Goal: Navigation & Orientation: Go to known website

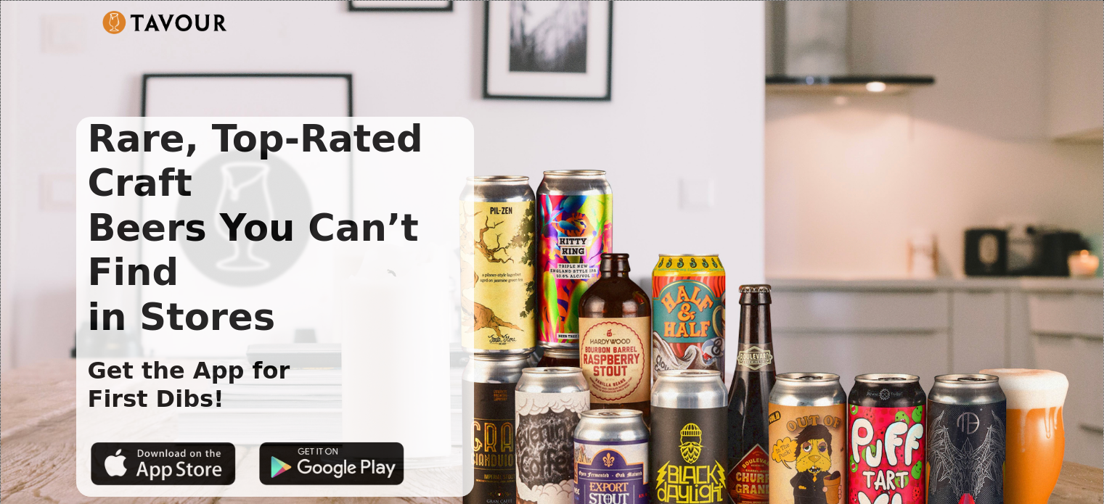
click at [719, 269] on div "Rare, Top-Rated Craft Beers You Can’t Find in Stores Get the App for First Dibs!" at bounding box center [540, 307] width 929 height 380
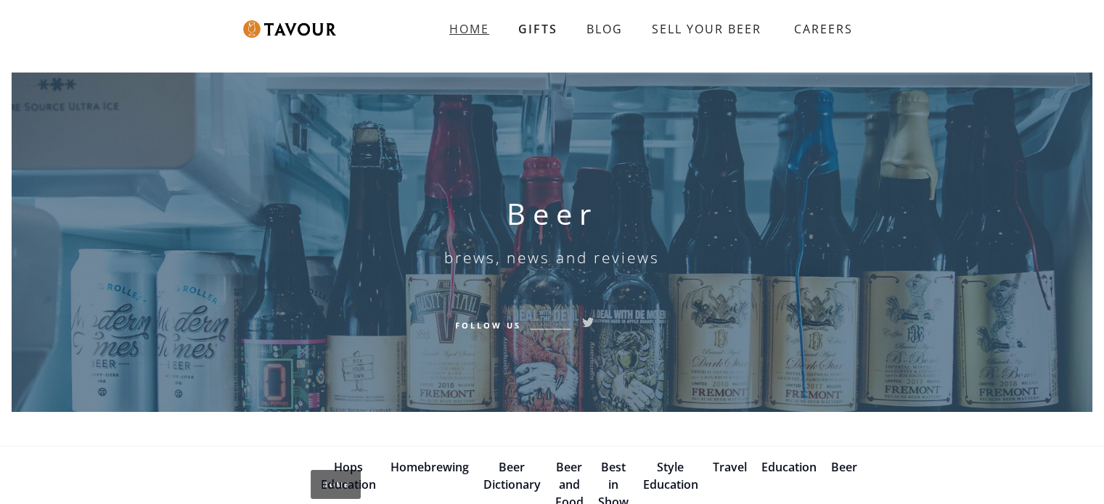
click at [463, 25] on strong "HOME" at bounding box center [469, 29] width 40 height 16
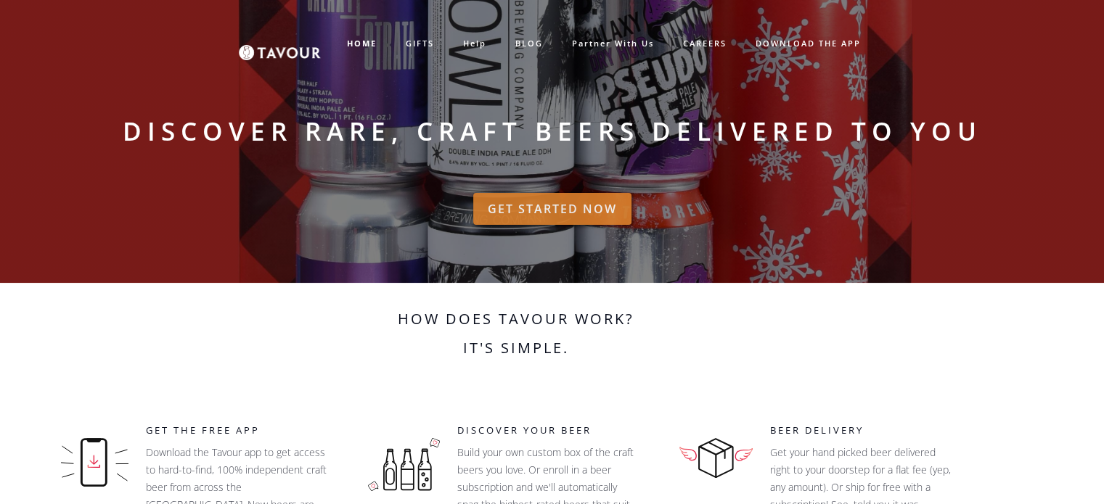
click at [596, 208] on link "GET STARTED NOW" at bounding box center [552, 209] width 158 height 32
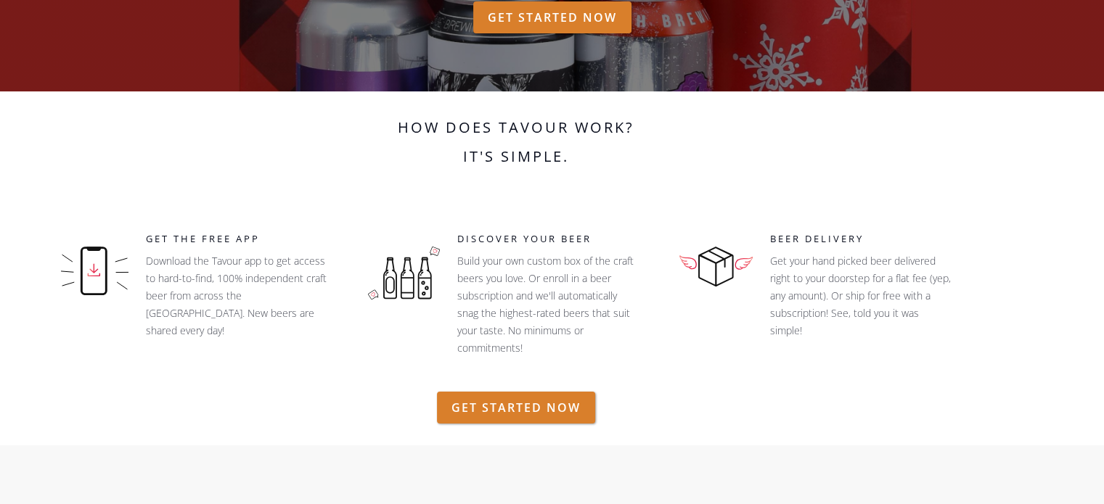
scroll to position [218, 0]
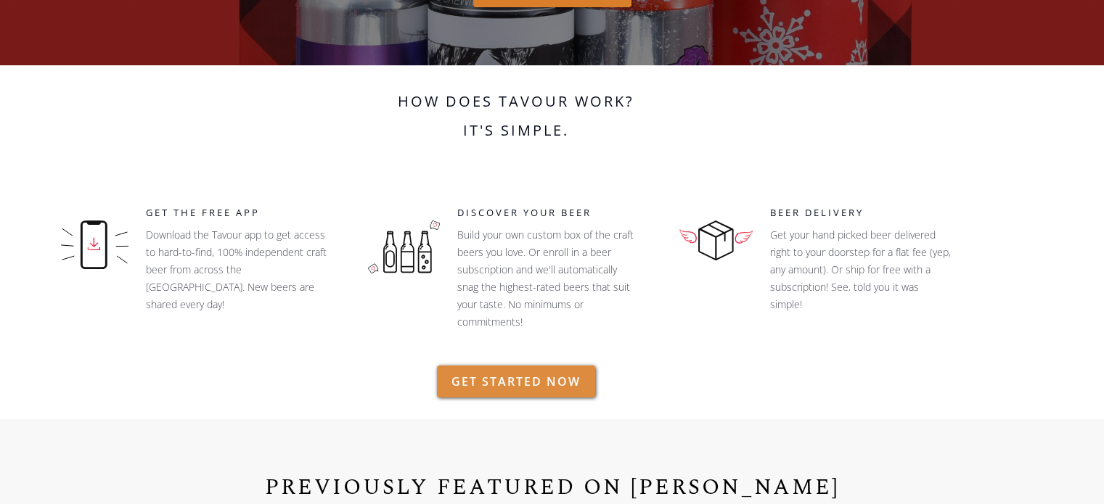
click at [546, 382] on link "GET STARTED NOW" at bounding box center [516, 382] width 158 height 32
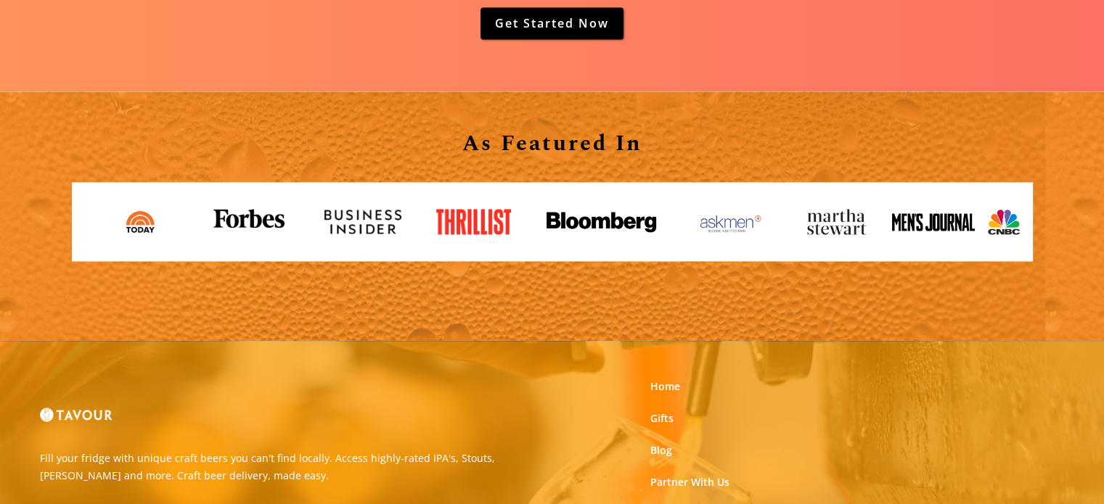
scroll to position [2253, 0]
